Goal: Task Accomplishment & Management: Manage account settings

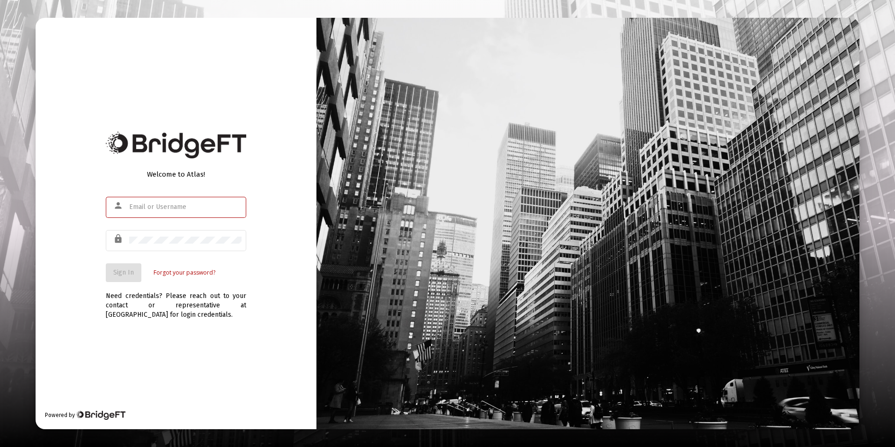
type input "[EMAIL_ADDRESS][DOMAIN_NAME]"
click at [276, 155] on div "Welcome to Atlas! person [EMAIL_ADDRESS][DOMAIN_NAME] lock Sign In Forgot your …" at bounding box center [176, 223] width 281 height 411
click at [117, 273] on span "Sign In" at bounding box center [123, 272] width 21 height 8
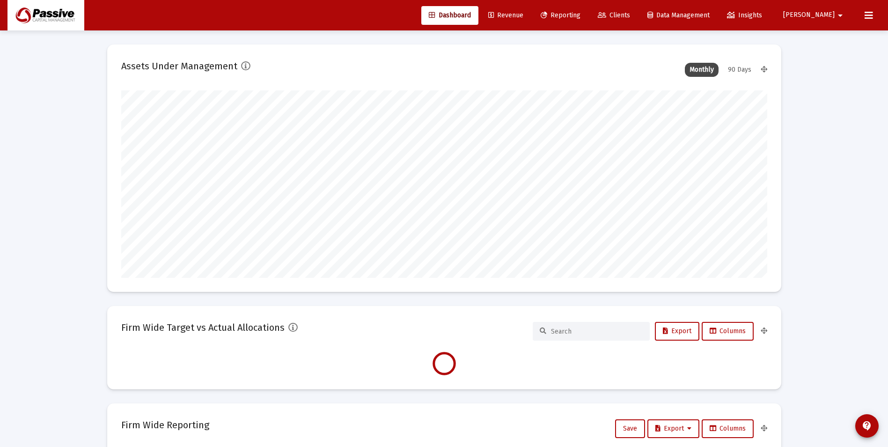
scroll to position [187, 348]
click at [864, 19] on button at bounding box center [869, 15] width 19 height 19
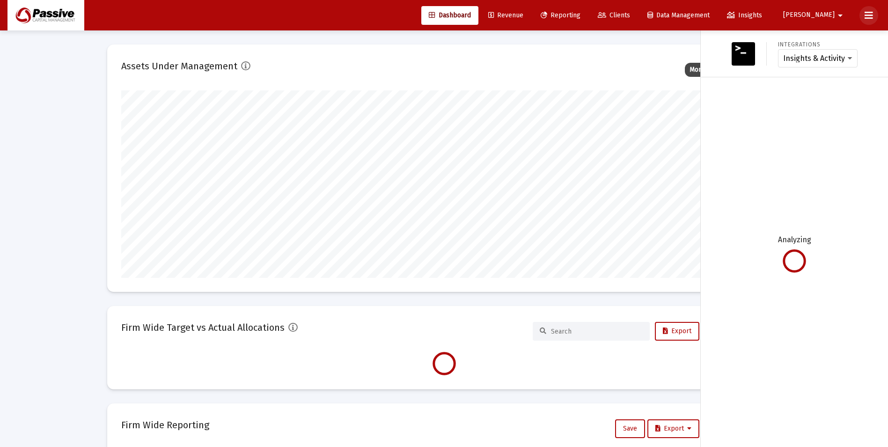
type input "[DATE]"
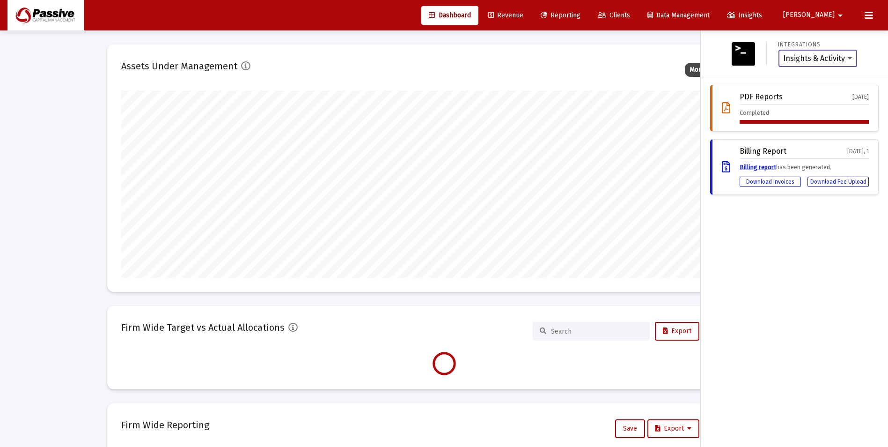
scroll to position [187, 302]
drag, startPoint x: 840, startPoint y: 17, endPoint x: 838, endPoint y: 22, distance: 5.9
click at [839, 18] on mat-icon "arrow_drop_down" at bounding box center [840, 15] width 11 height 19
click at [834, 36] on span "Settings" at bounding box center [846, 40] width 28 height 22
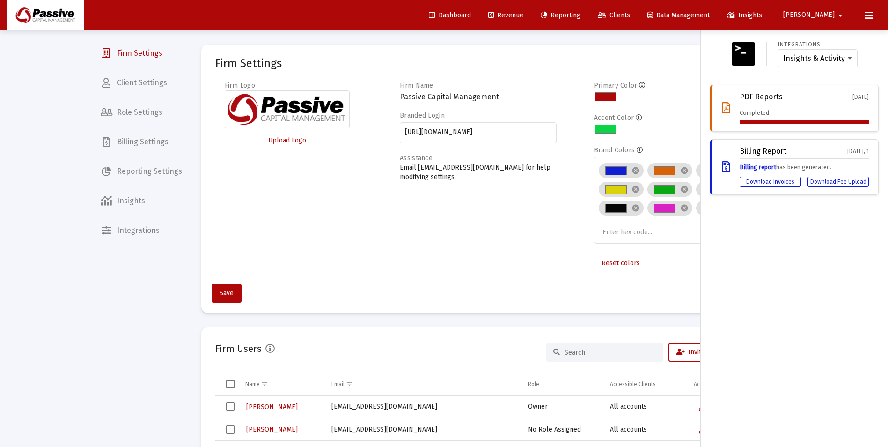
click at [869, 18] on icon at bounding box center [869, 15] width 8 height 11
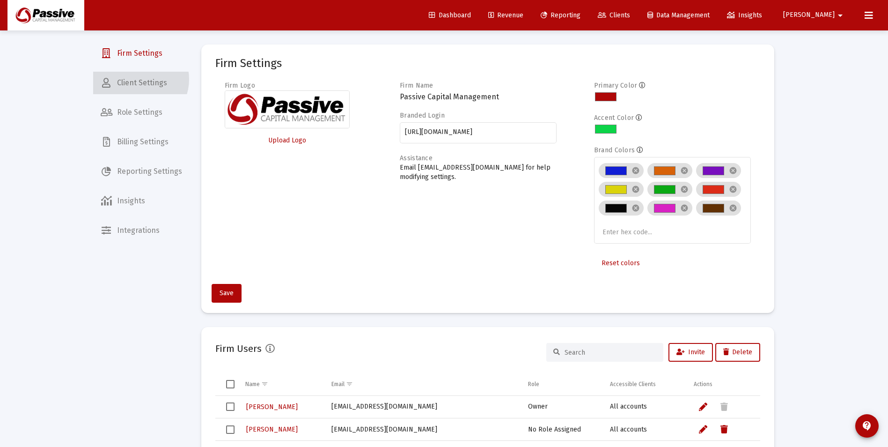
click at [136, 79] on span "Client Settings" at bounding box center [141, 83] width 96 height 22
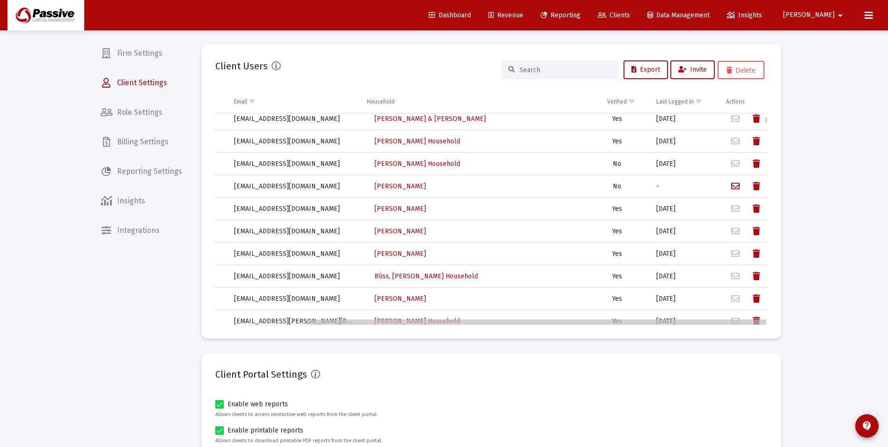
scroll to position [0, 108]
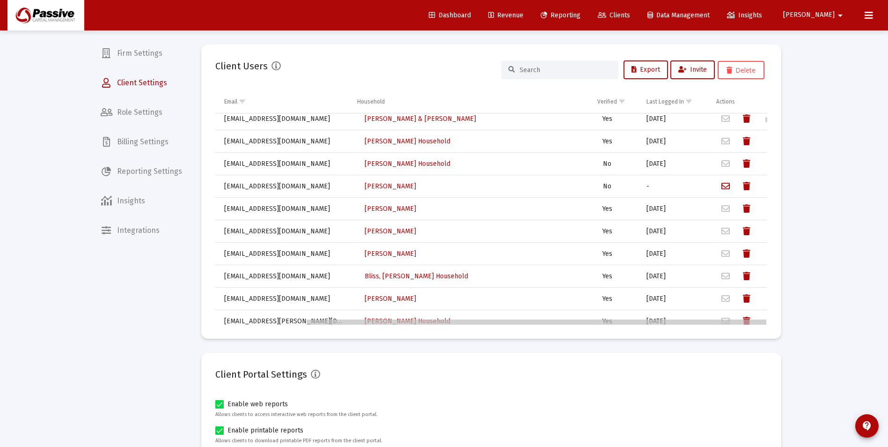
drag, startPoint x: 621, startPoint y: 324, endPoint x: 775, endPoint y: 320, distance: 153.6
click at [781, 332] on body "Dashboard Revenue Reporting Clients Data Management Insights [PERSON_NAME] Inte…" at bounding box center [444, 223] width 888 height 447
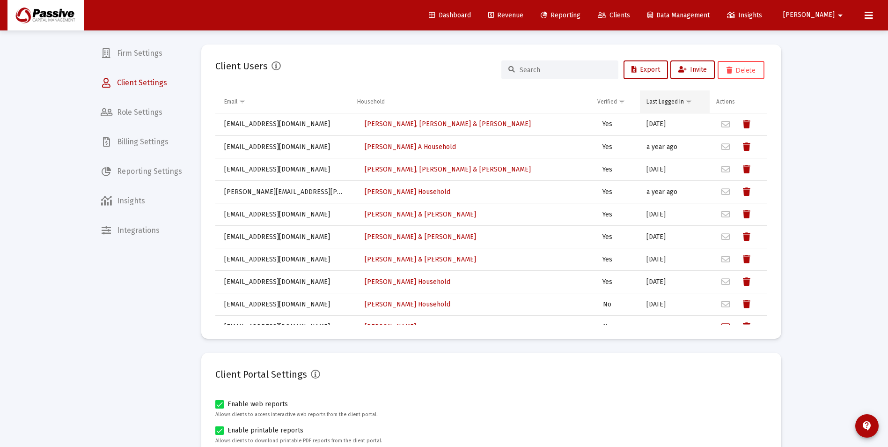
click at [663, 103] on div "Last Logged In" at bounding box center [665, 101] width 37 height 7
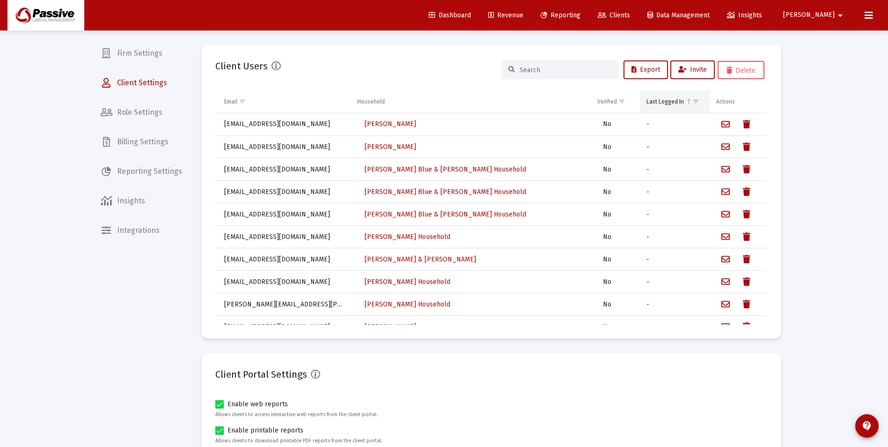
click at [664, 102] on div "Last Logged In" at bounding box center [665, 101] width 37 height 7
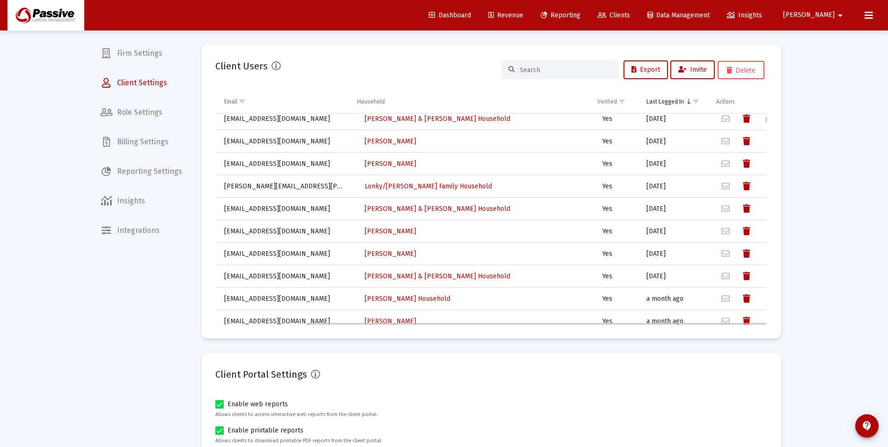
scroll to position [187, 108]
